Goal: Task Accomplishment & Management: Manage account settings

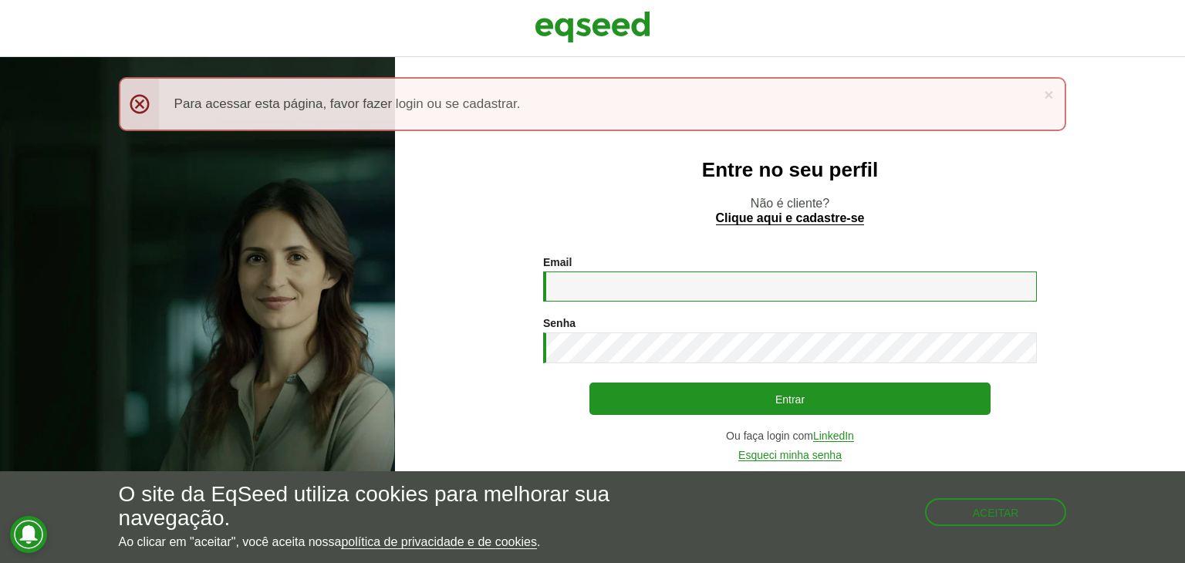
click at [573, 282] on input "Email *" at bounding box center [790, 287] width 494 height 30
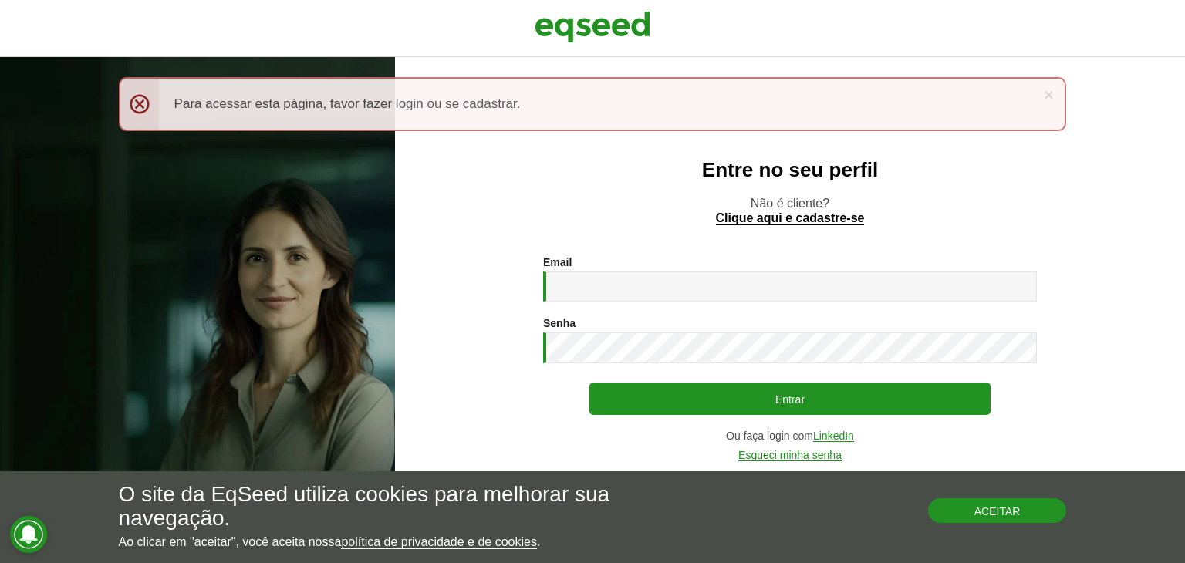
click at [977, 515] on button "Aceitar" at bounding box center [997, 510] width 139 height 25
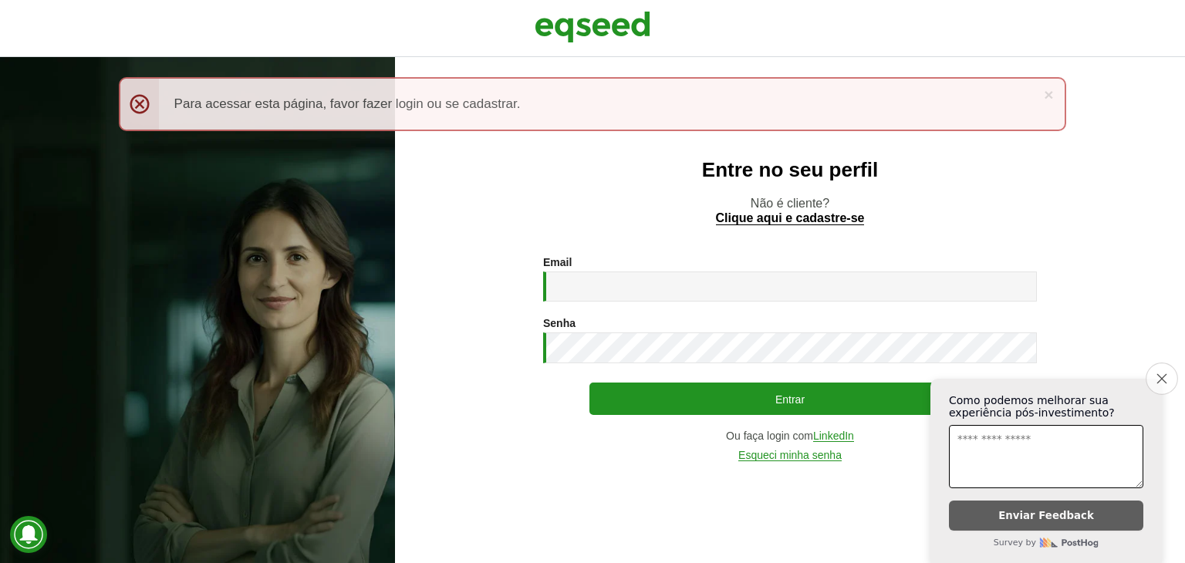
click at [1163, 363] on button "Close survey" at bounding box center [1162, 379] width 32 height 32
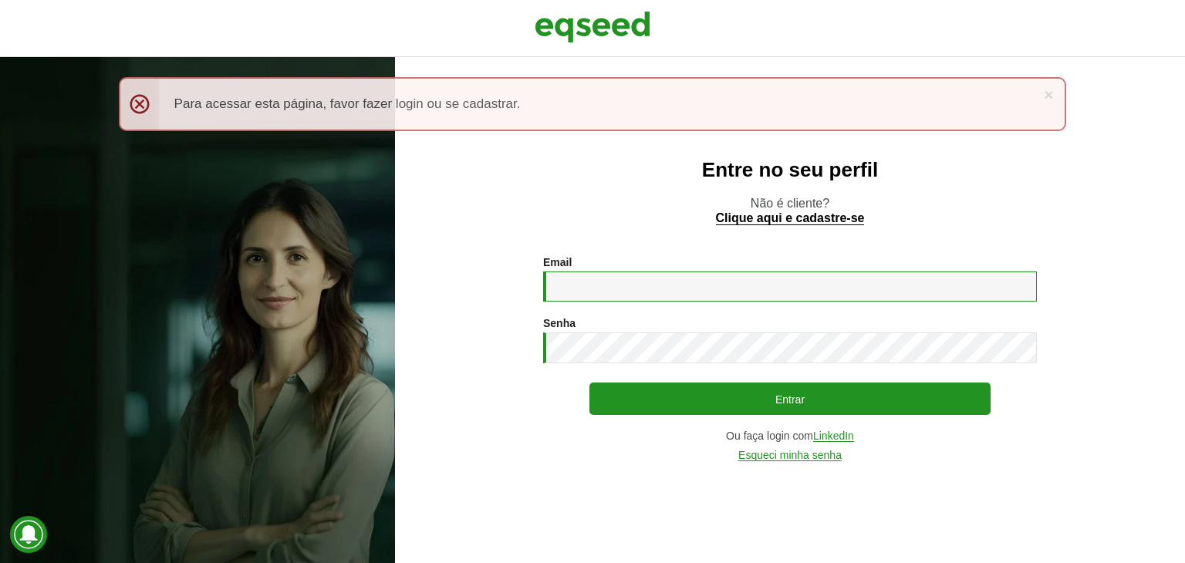
click at [593, 287] on input "Email *" at bounding box center [790, 287] width 494 height 30
type input "**********"
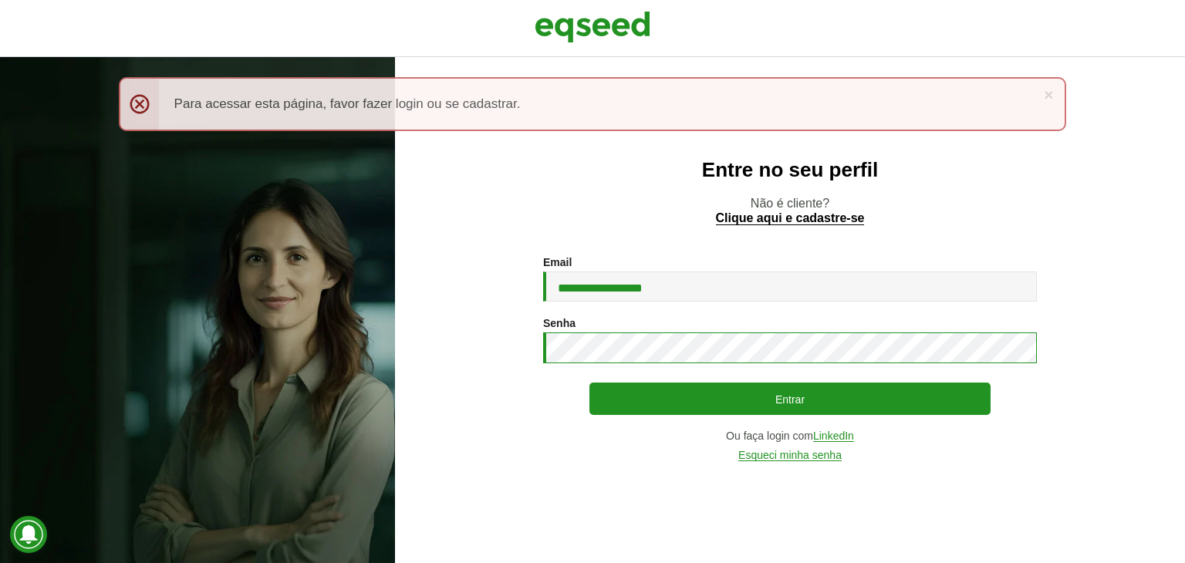
click at [589, 383] on button "Entrar" at bounding box center [789, 399] width 401 height 32
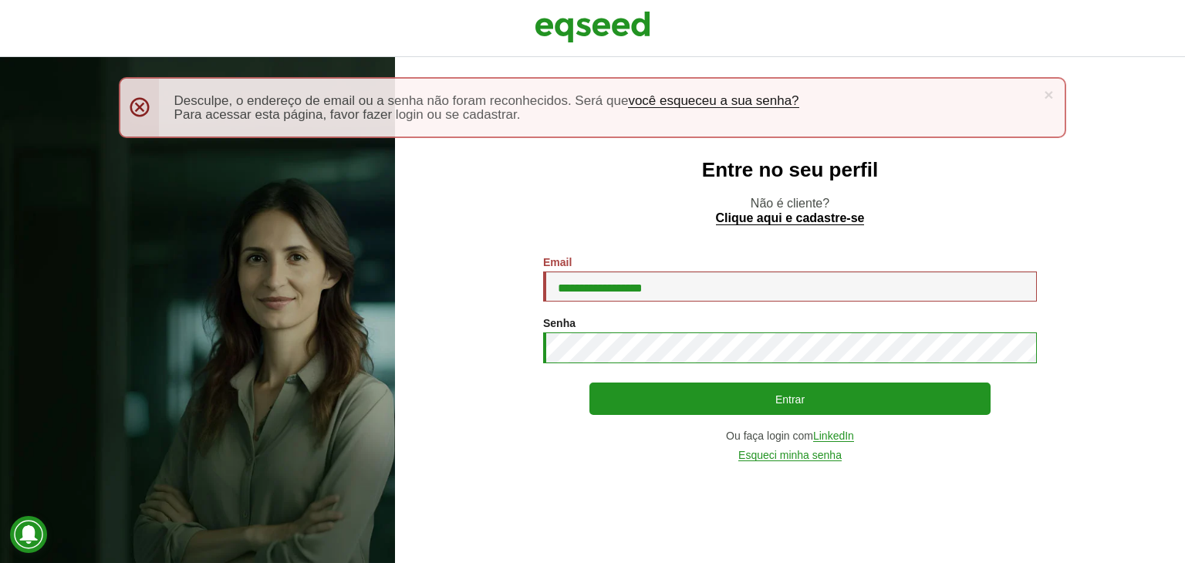
click at [589, 383] on button "Entrar" at bounding box center [789, 399] width 401 height 32
click at [596, 300] on input "**********" at bounding box center [790, 287] width 494 height 30
click at [636, 331] on div "Senha * Digite a senha que será usada em conjunto com seu e-mail." at bounding box center [790, 340] width 494 height 46
click at [812, 458] on link "Esqueci minha senha" at bounding box center [789, 456] width 103 height 12
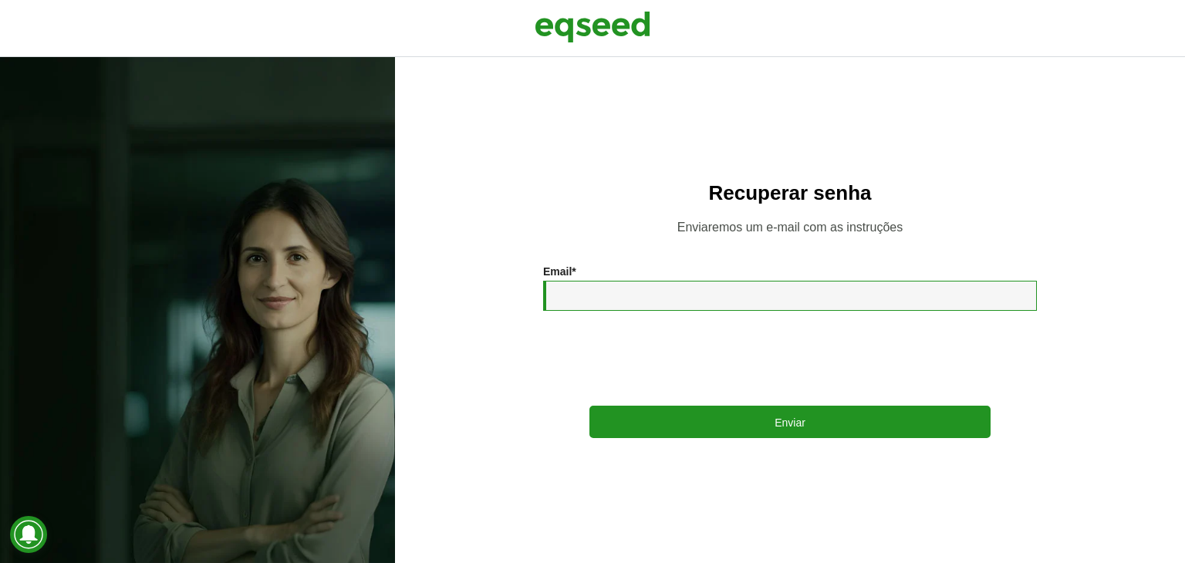
click at [558, 295] on input "Email *" at bounding box center [790, 296] width 494 height 30
type input "**********"
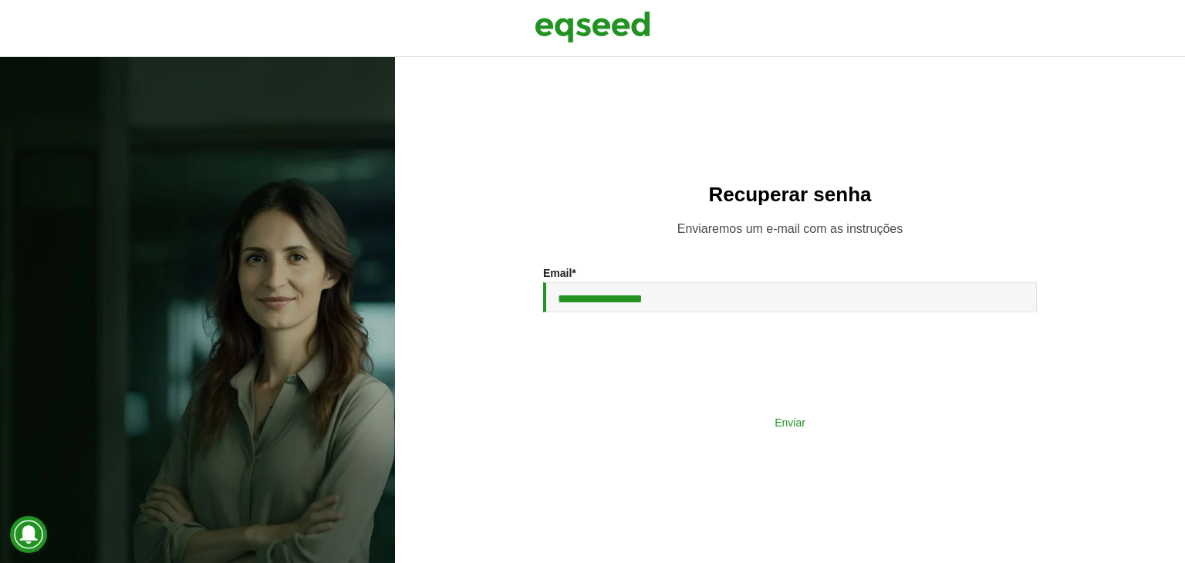
click at [722, 426] on button "Enviar" at bounding box center [789, 421] width 401 height 29
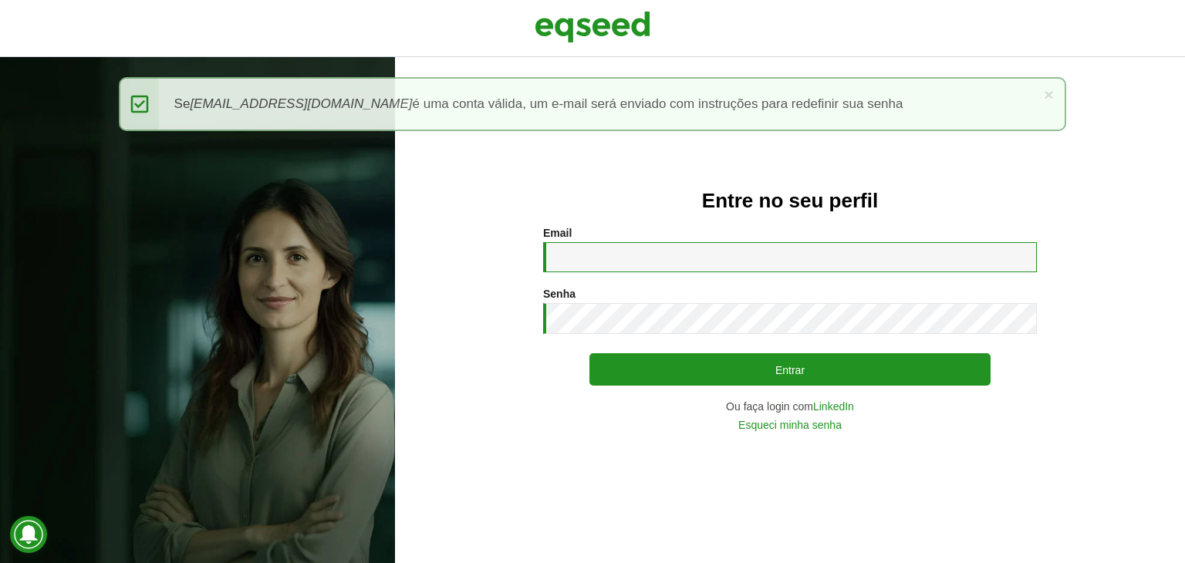
click at [615, 261] on input "Email *" at bounding box center [790, 257] width 494 height 30
type input "**********"
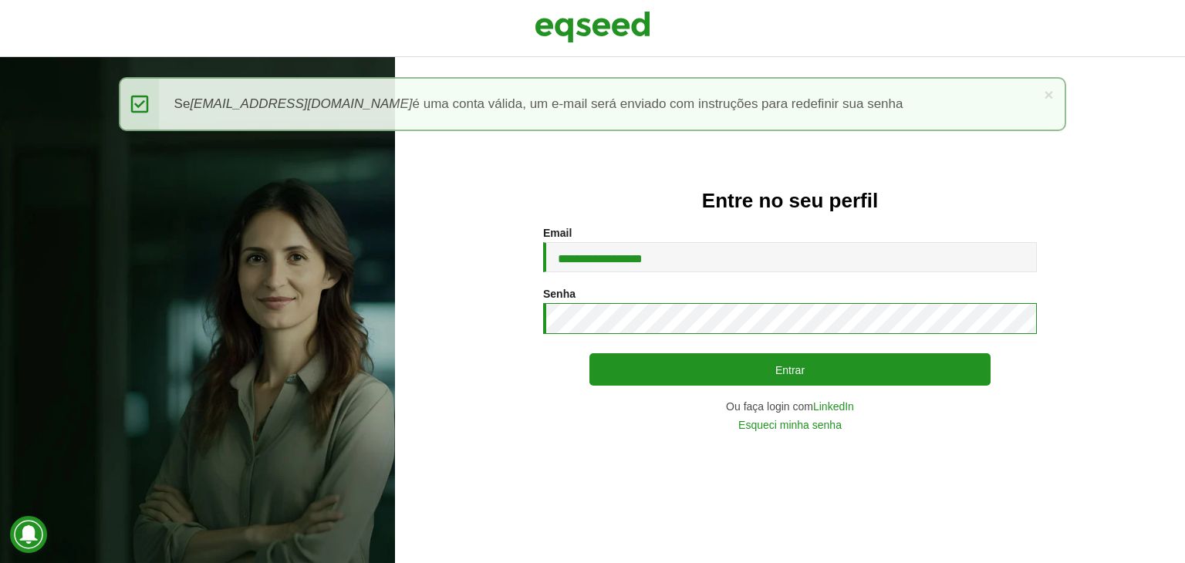
click at [589, 353] on button "Entrar" at bounding box center [789, 369] width 401 height 32
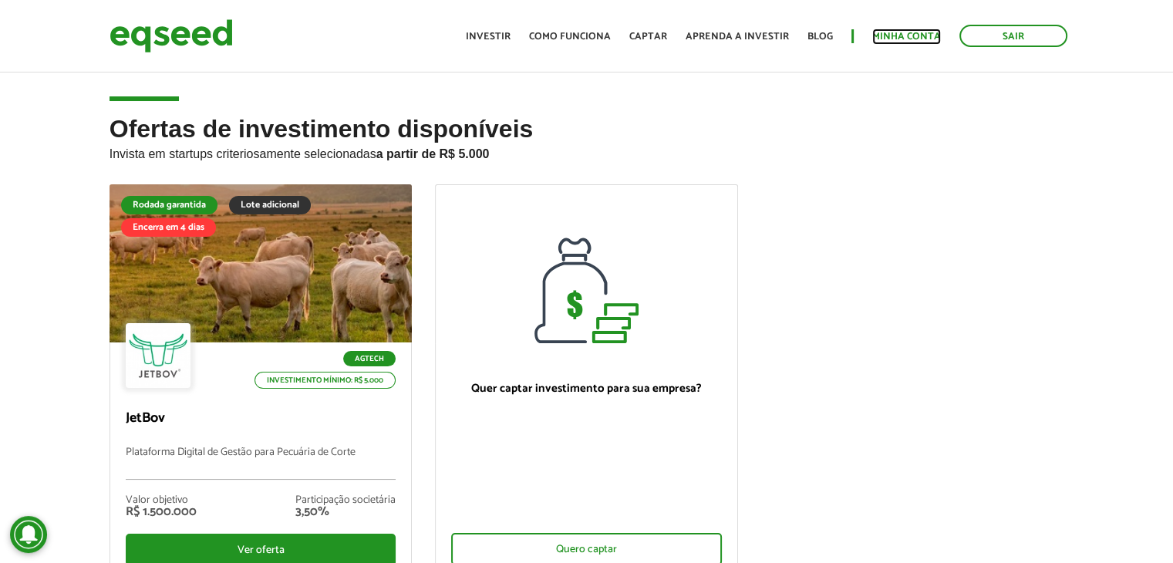
click at [906, 35] on link "Minha conta" at bounding box center [907, 37] width 69 height 10
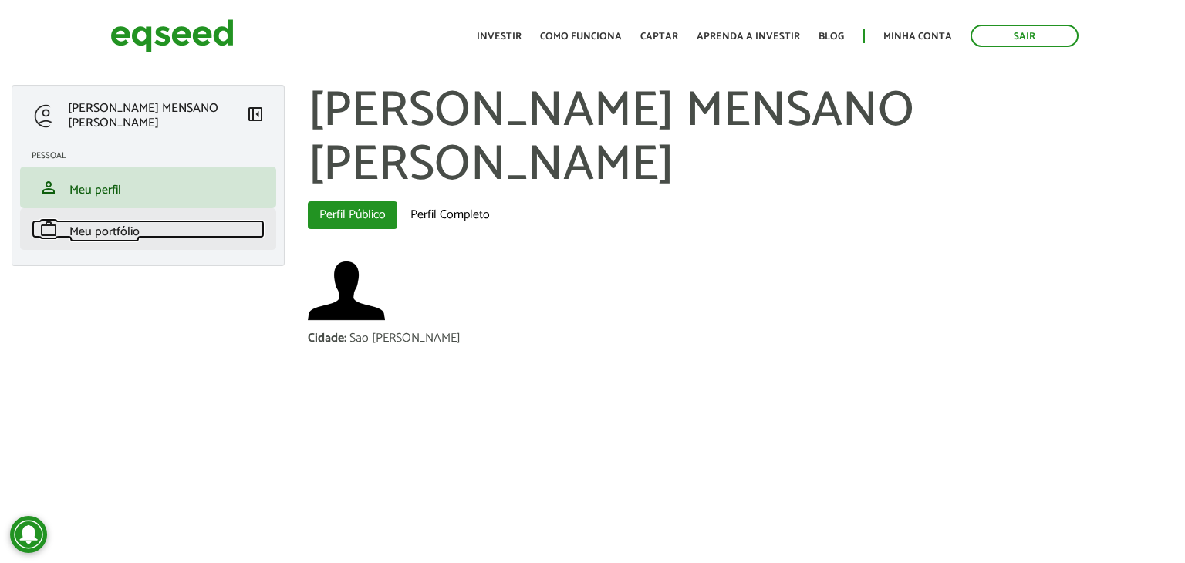
click at [139, 240] on span "Meu portfólio" at bounding box center [104, 231] width 70 height 21
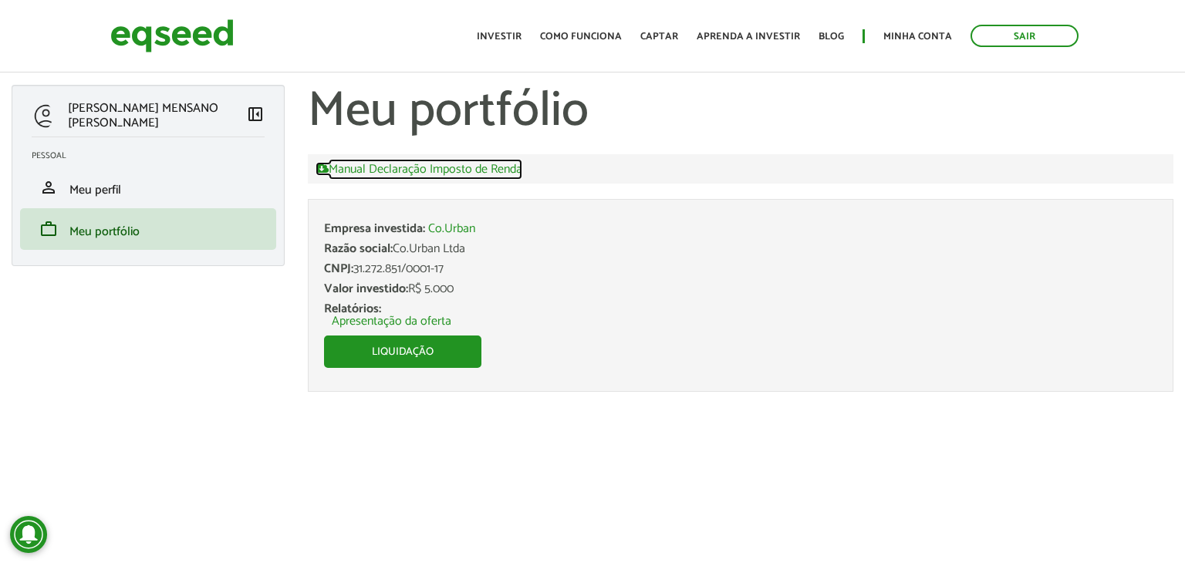
click at [367, 171] on link "Manual Declaração Imposto de Renda" at bounding box center [419, 169] width 207 height 14
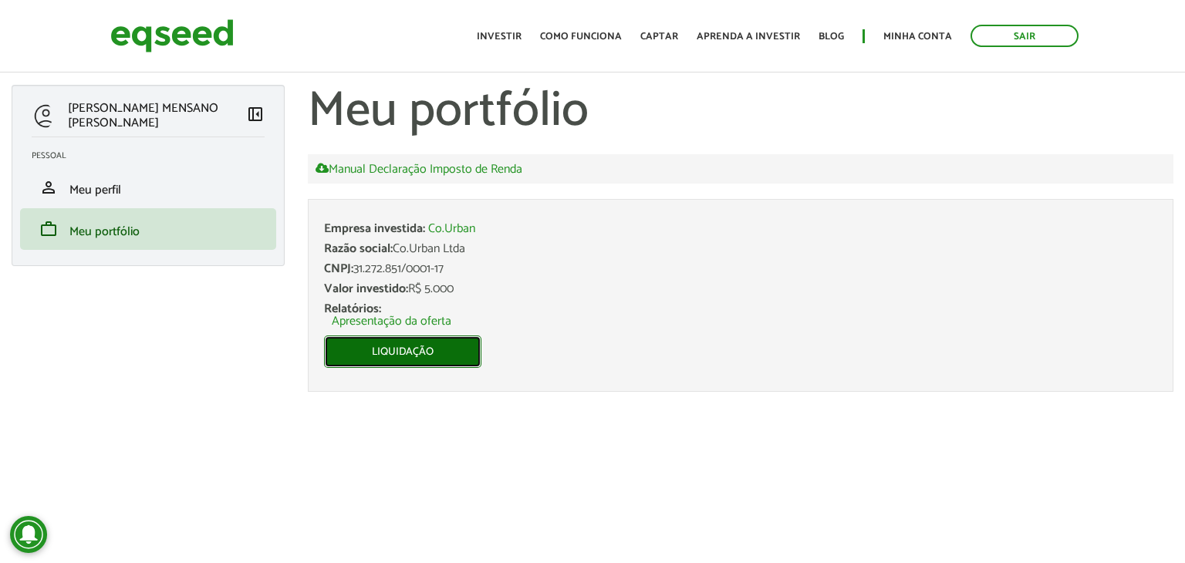
click at [420, 349] on link "Liquidação" at bounding box center [402, 352] width 157 height 32
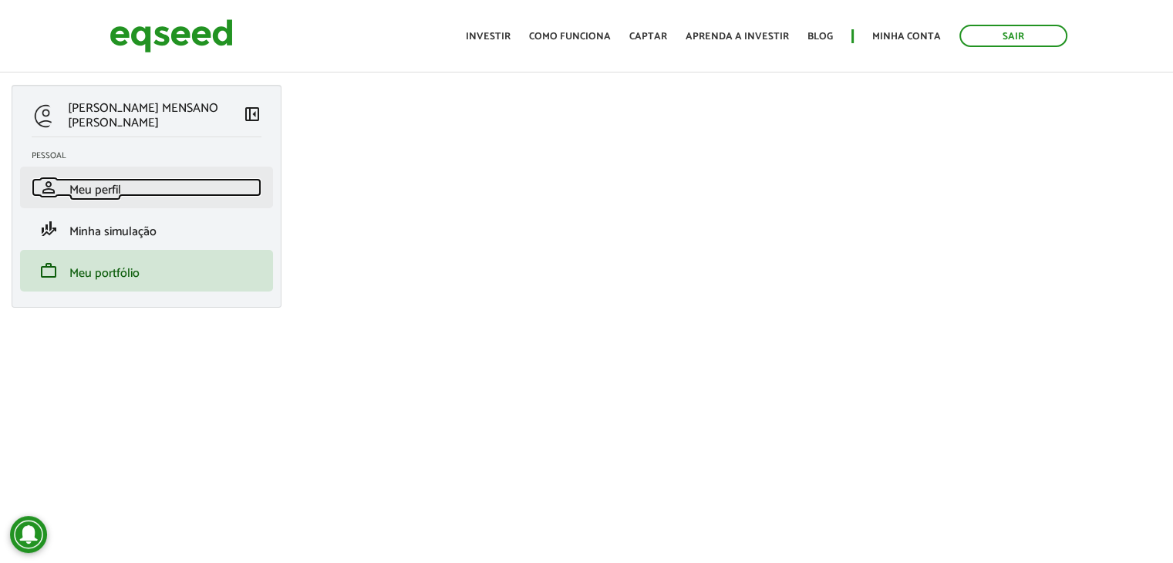
click at [63, 183] on link "person Meu perfil" at bounding box center [147, 187] width 230 height 19
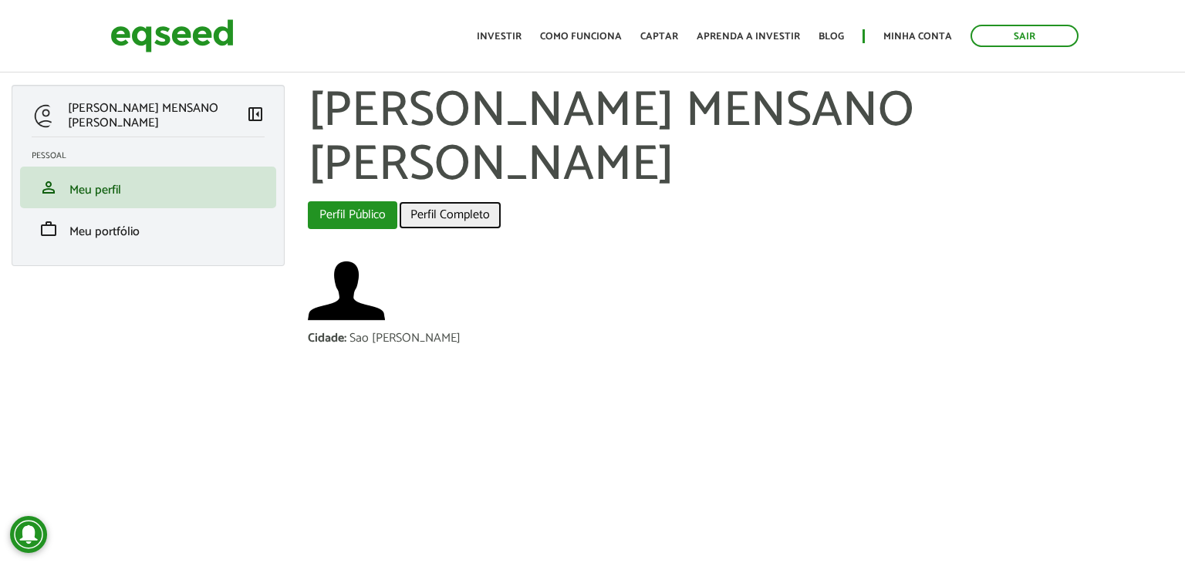
click at [455, 204] on link "Perfil Completo" at bounding box center [450, 215] width 103 height 28
click at [454, 215] on link "Perfil Completo" at bounding box center [450, 215] width 103 height 28
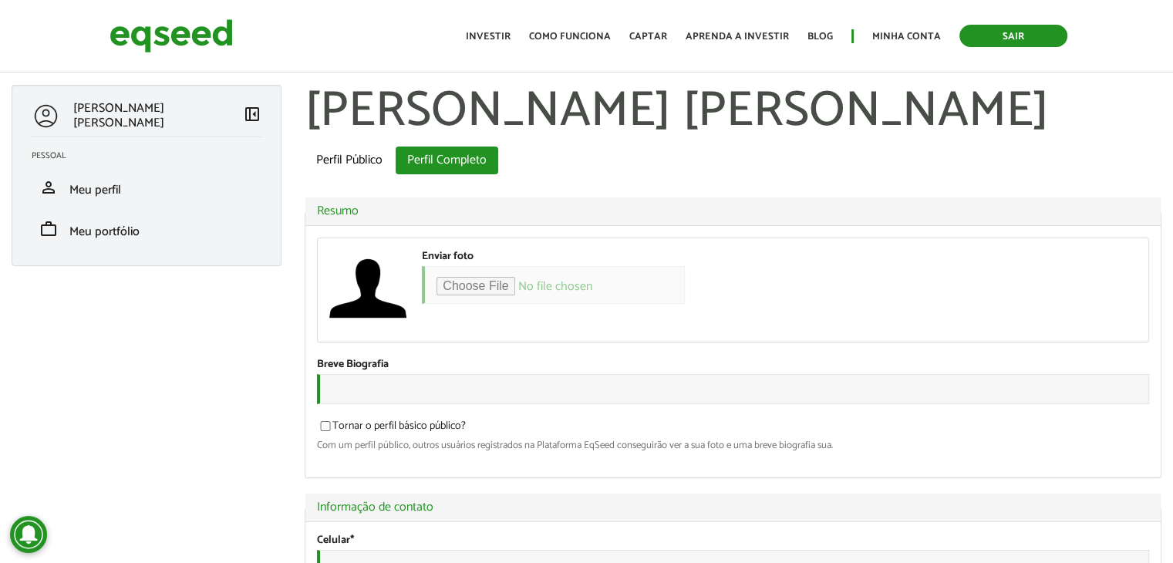
click at [990, 32] on link "Sair" at bounding box center [1014, 36] width 108 height 22
